Goal: Find specific page/section: Find specific page/section

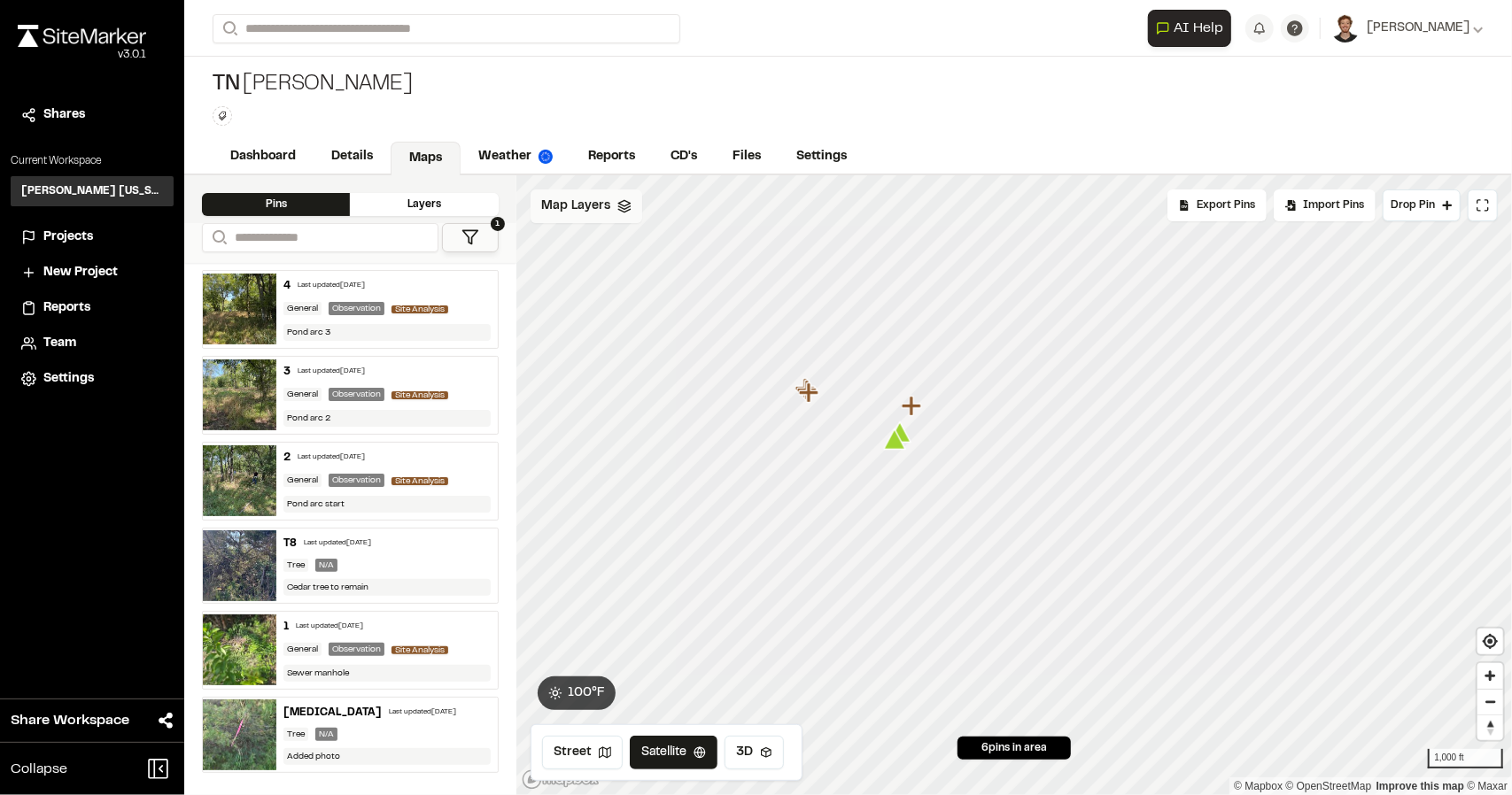
click at [612, 215] on div "Map Layers" at bounding box center [586, 206] width 112 height 34
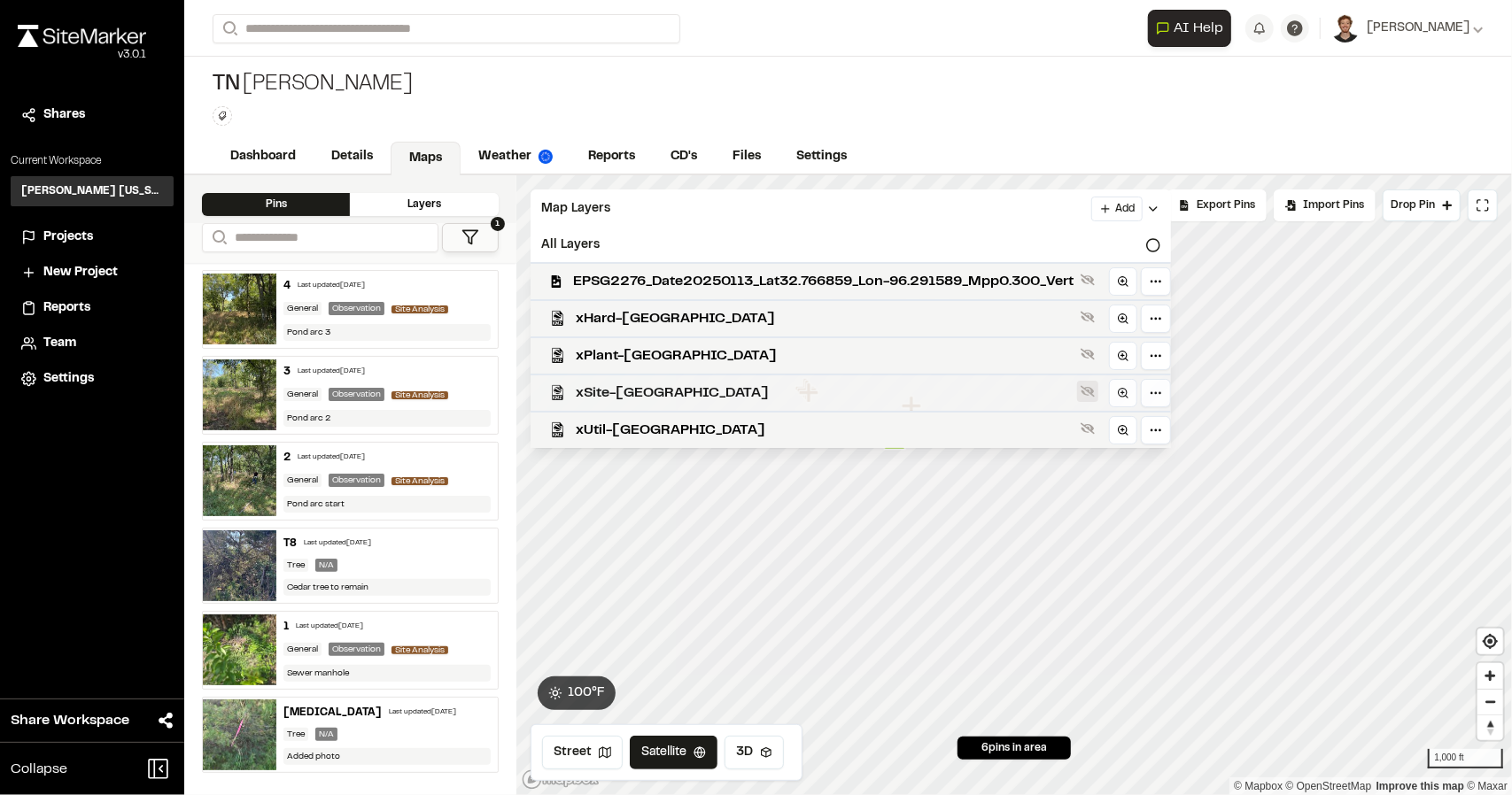
click at [1094, 394] on icon at bounding box center [1088, 391] width 15 height 15
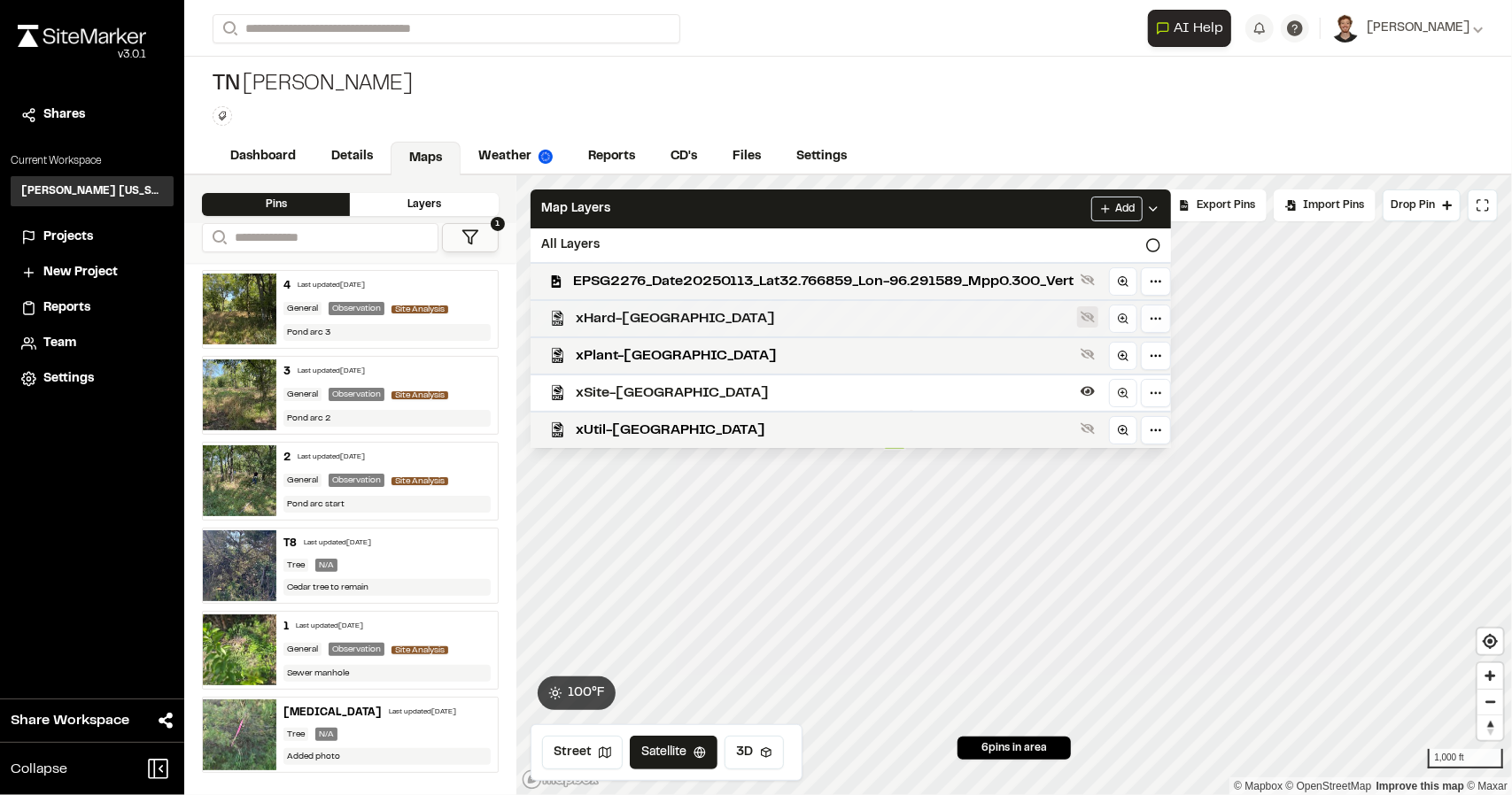
click at [1094, 318] on icon at bounding box center [1088, 317] width 15 height 15
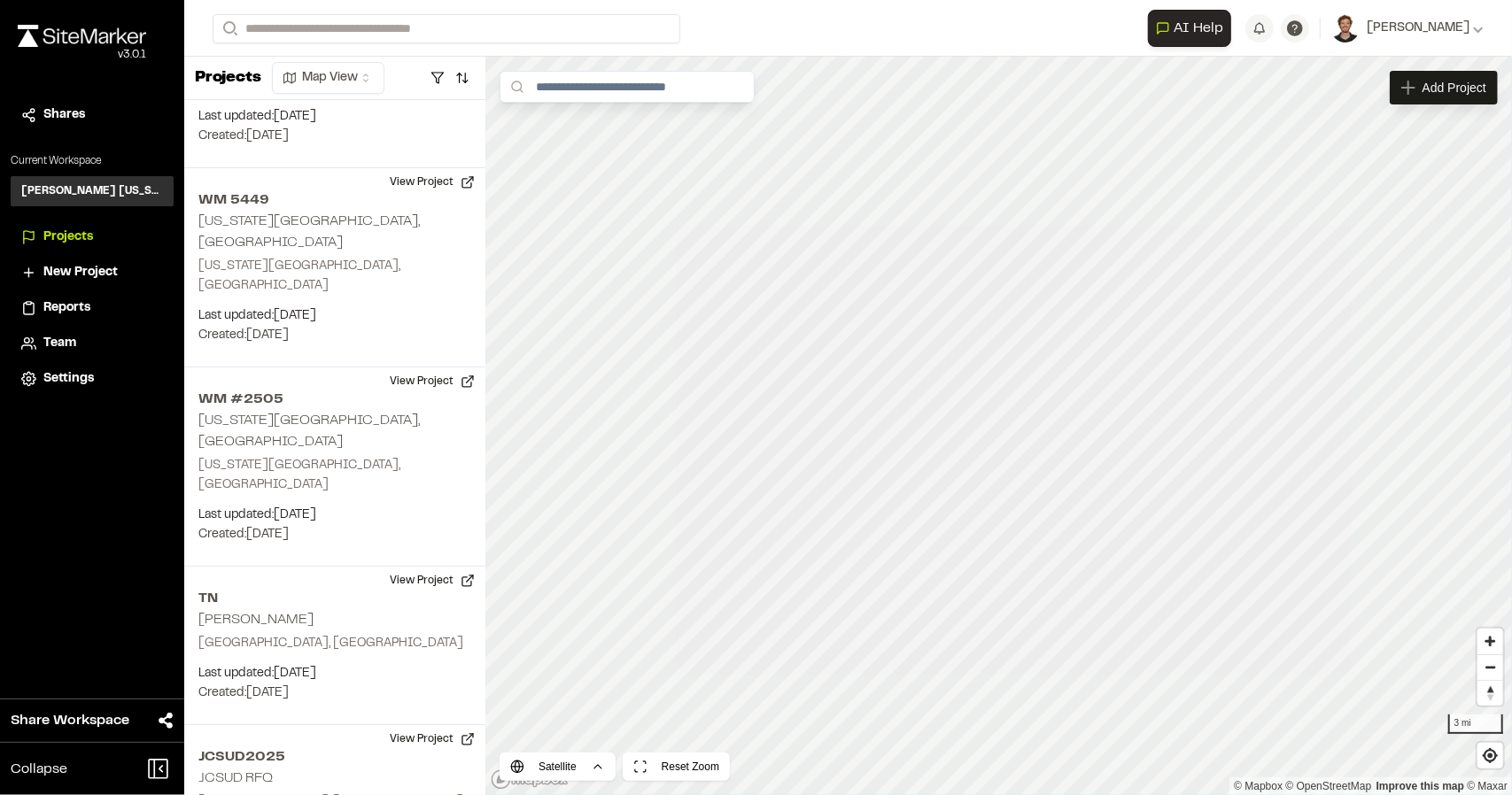
scroll to position [316, 0]
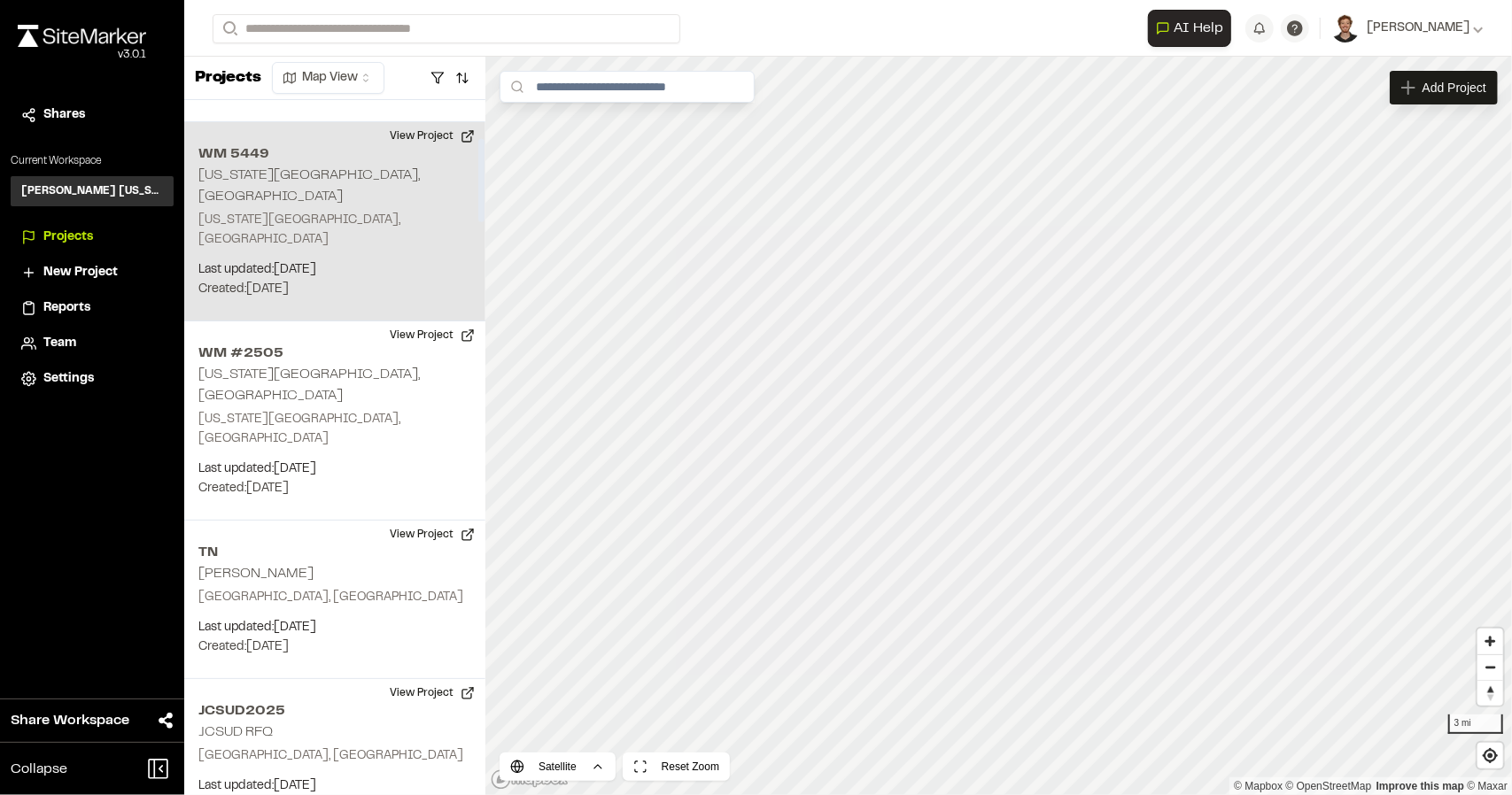
click at [411, 260] on p "Last updated: [DATE]" at bounding box center [335, 270] width 272 height 19
click at [449, 122] on button "View Project" at bounding box center [432, 136] width 106 height 28
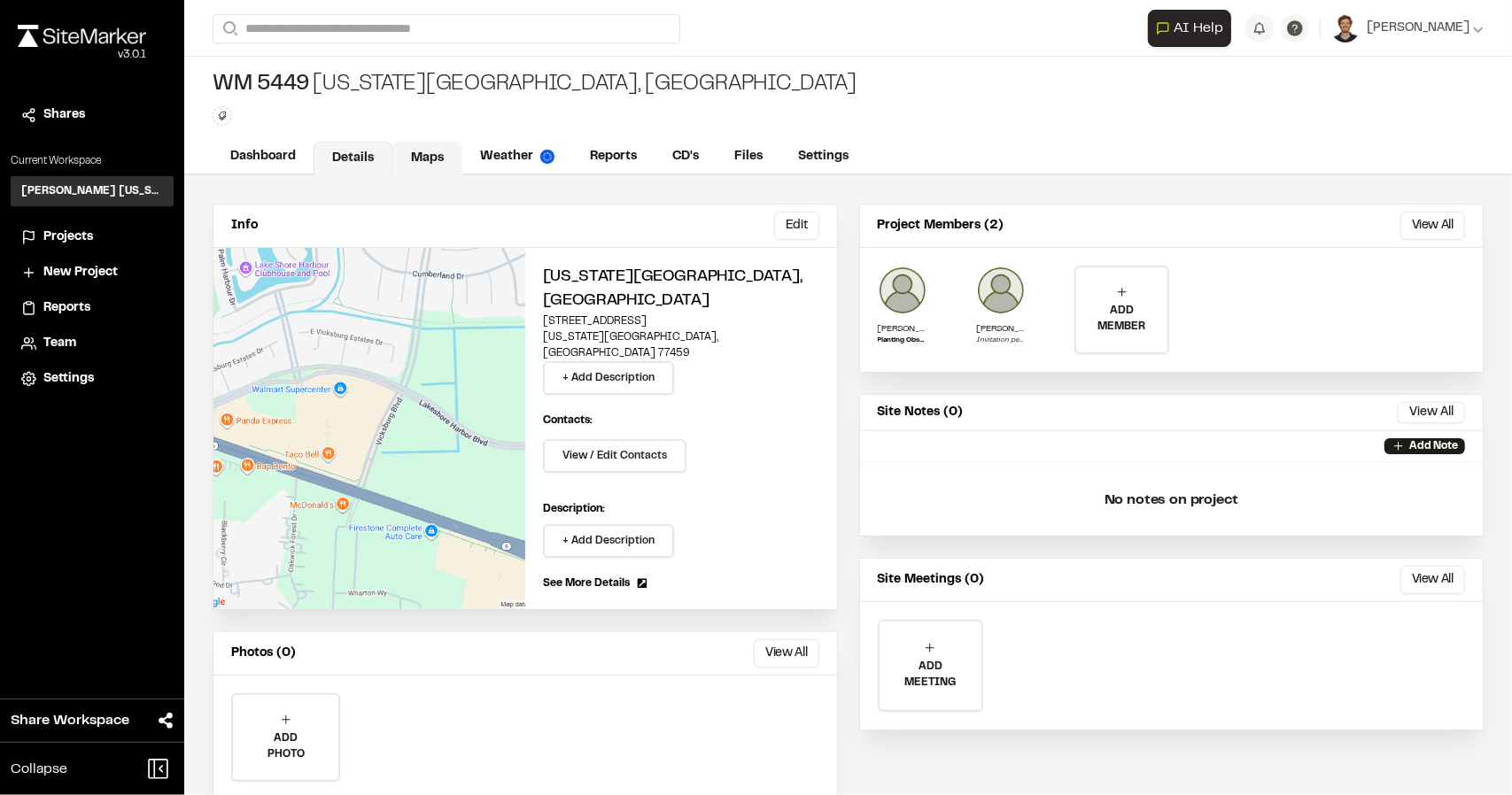
click at [432, 152] on link "Maps" at bounding box center [427, 158] width 70 height 34
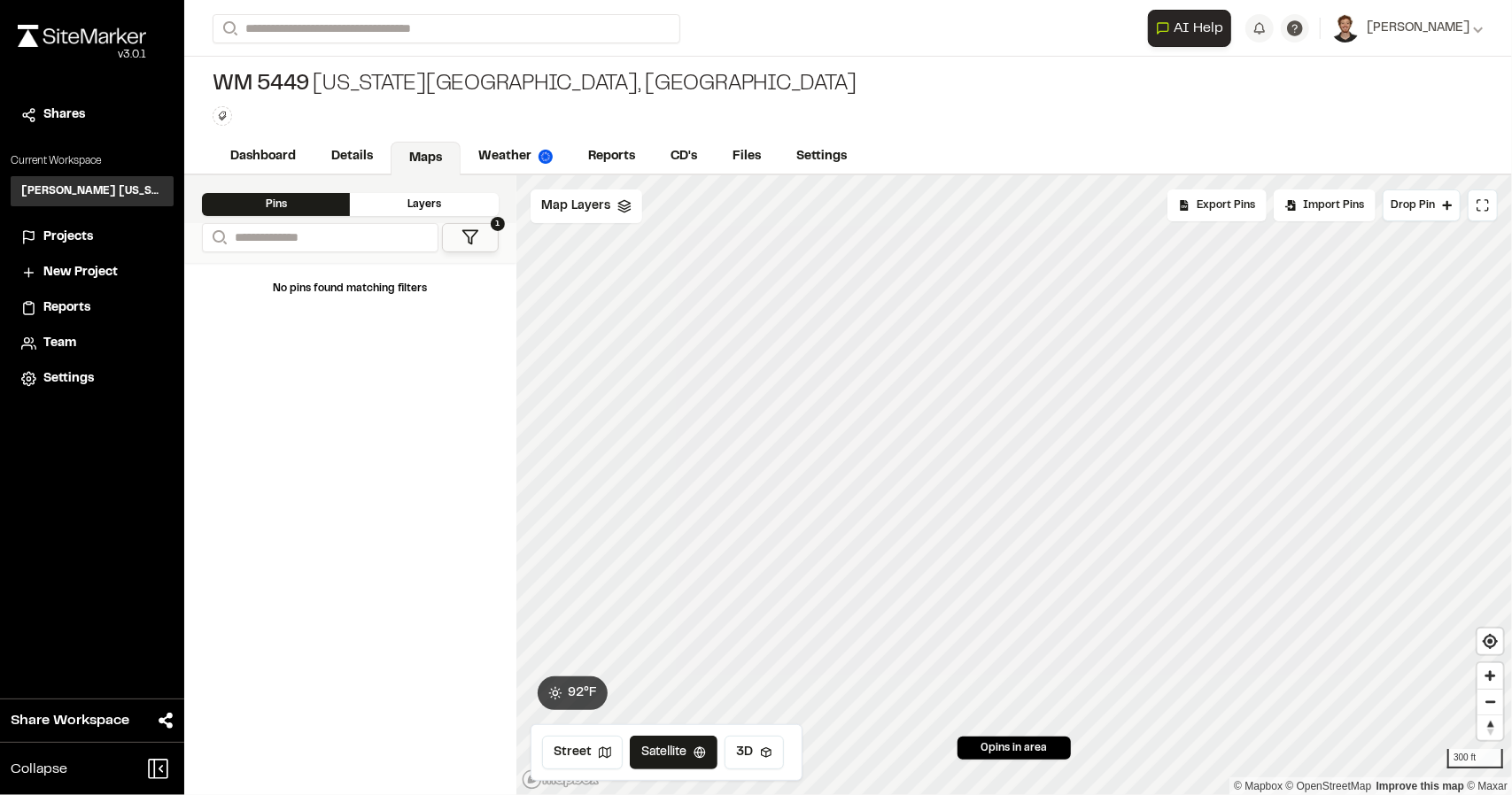
click at [468, 235] on polygon at bounding box center [471, 238] width 15 height 14
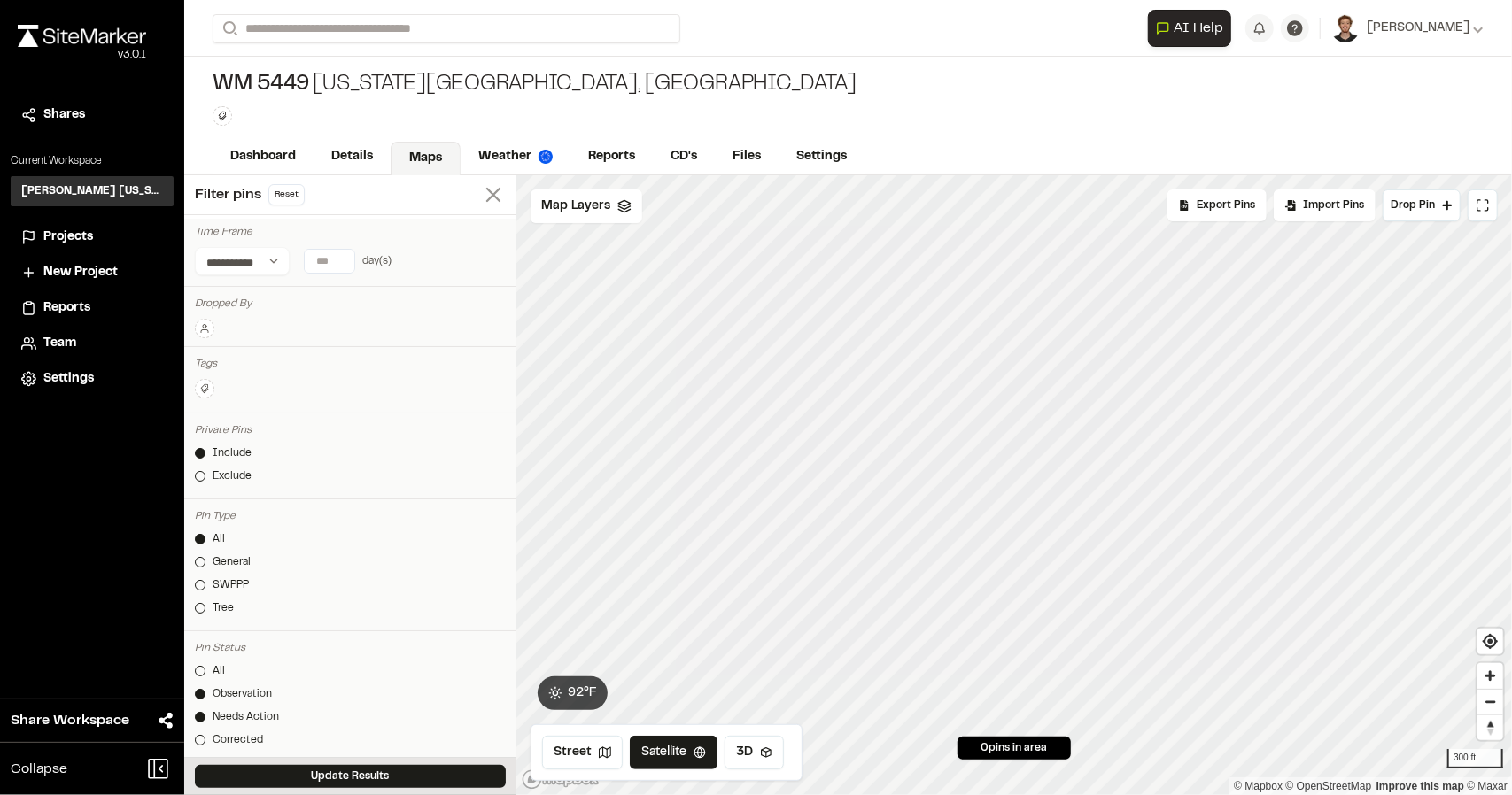
click at [481, 196] on icon at bounding box center [493, 195] width 25 height 25
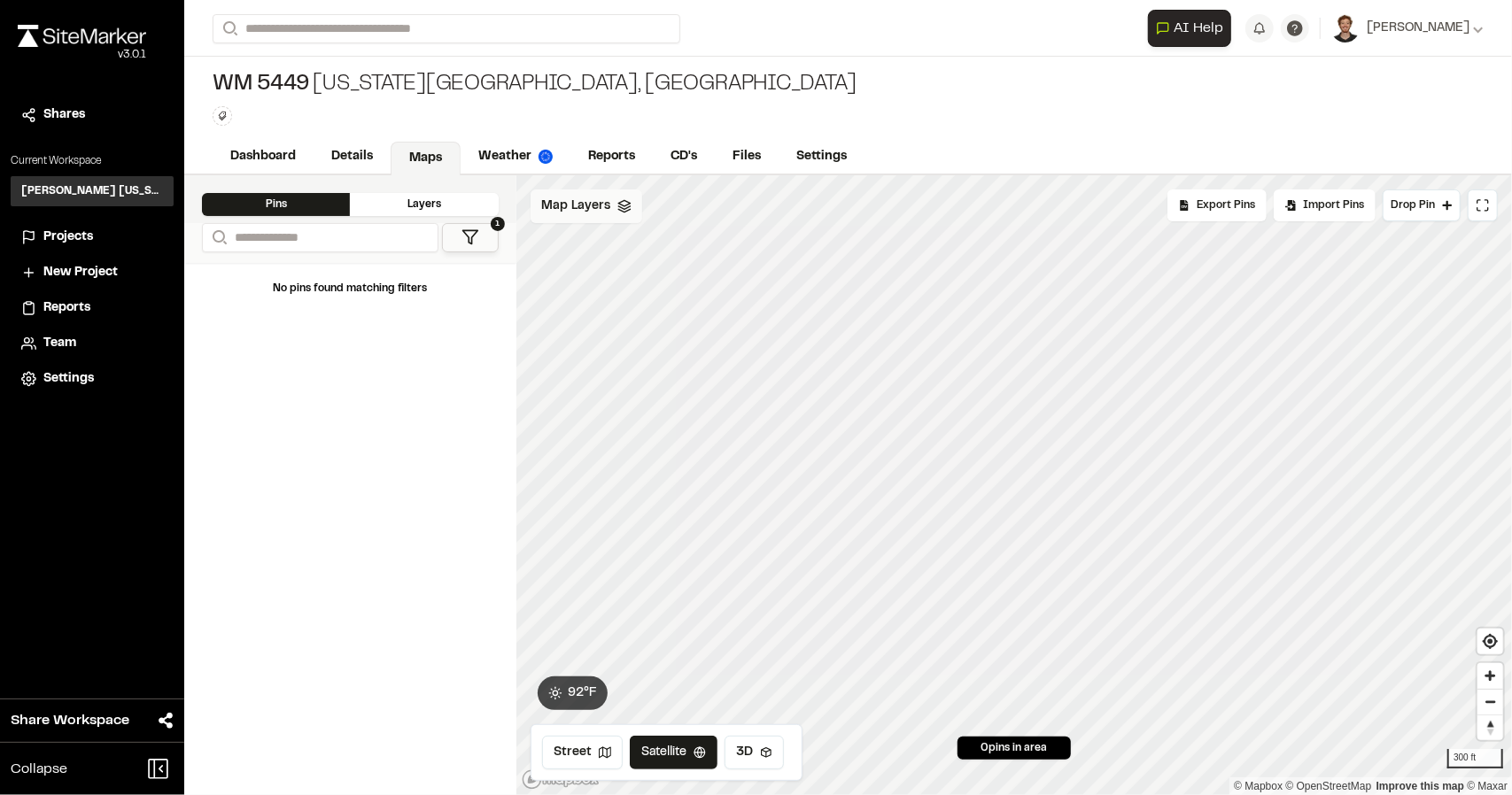
click at [617, 205] on icon at bounding box center [624, 207] width 15 height 15
click at [682, 243] on icon at bounding box center [679, 246] width 15 height 15
